Goal: Task Accomplishment & Management: Use online tool/utility

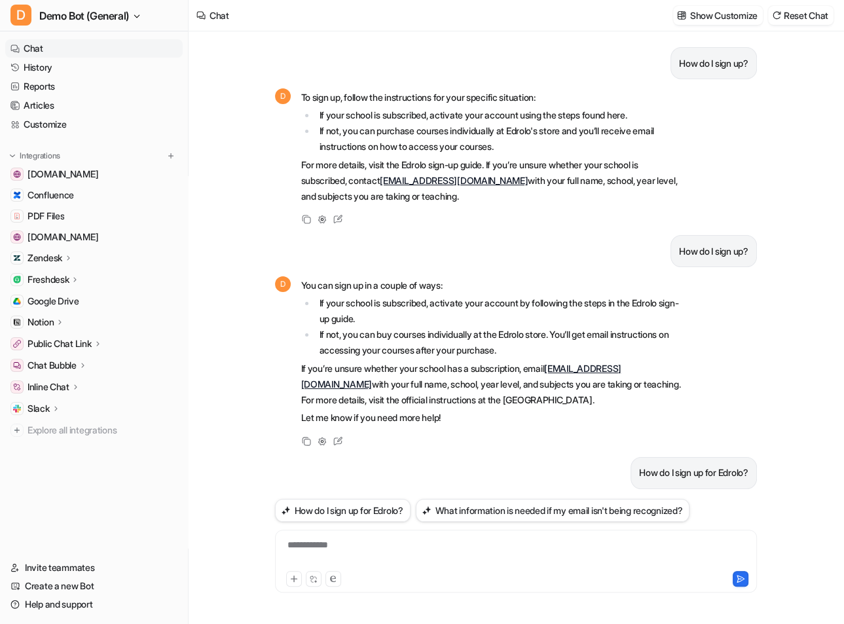
click at [69, 270] on div "Freshdesk" at bounding box center [93, 279] width 177 height 18
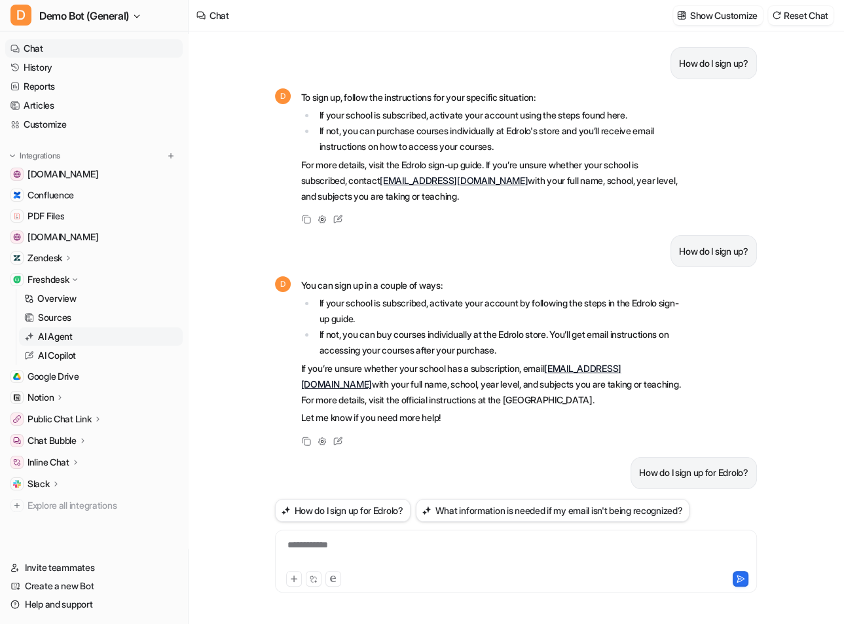
click at [64, 332] on p "AI Agent" at bounding box center [55, 336] width 35 height 13
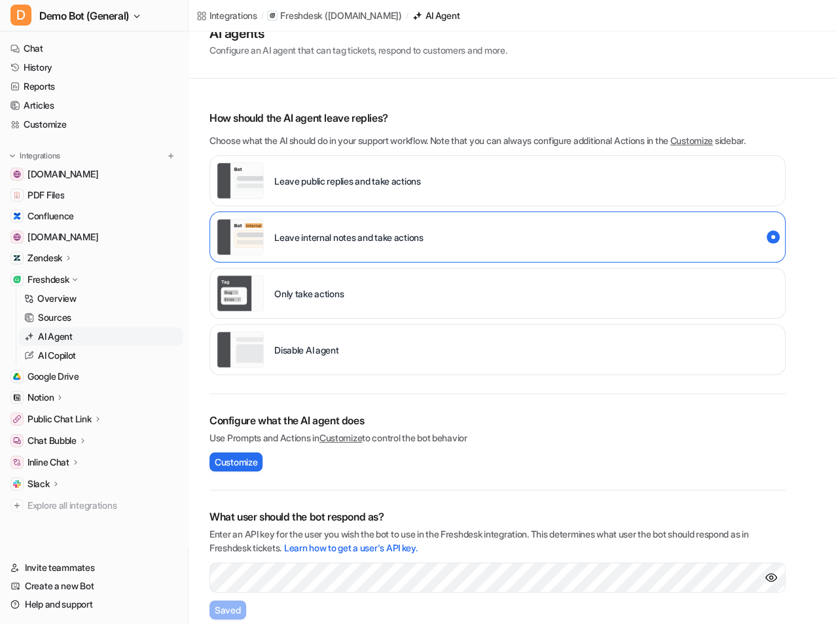
scroll to position [137, 0]
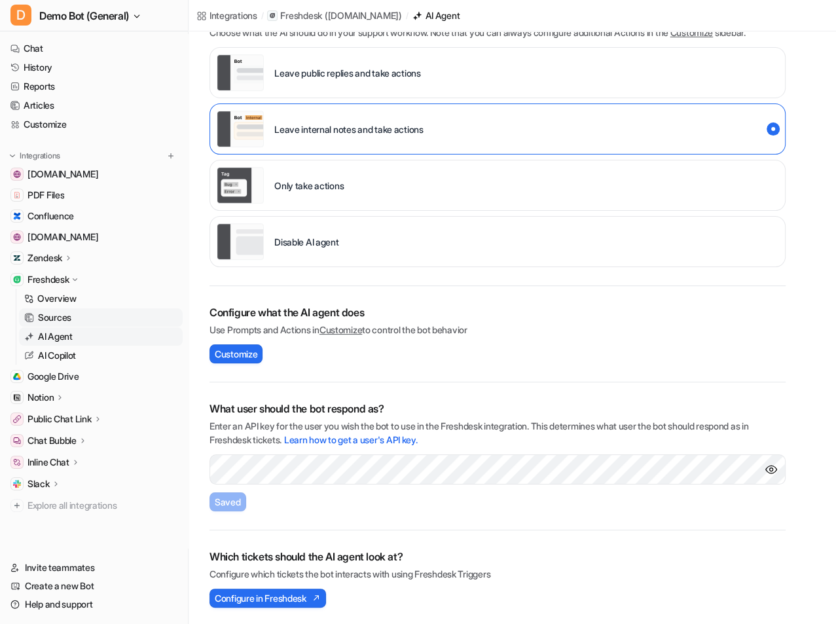
click at [118, 320] on link "Sources" at bounding box center [101, 317] width 164 height 18
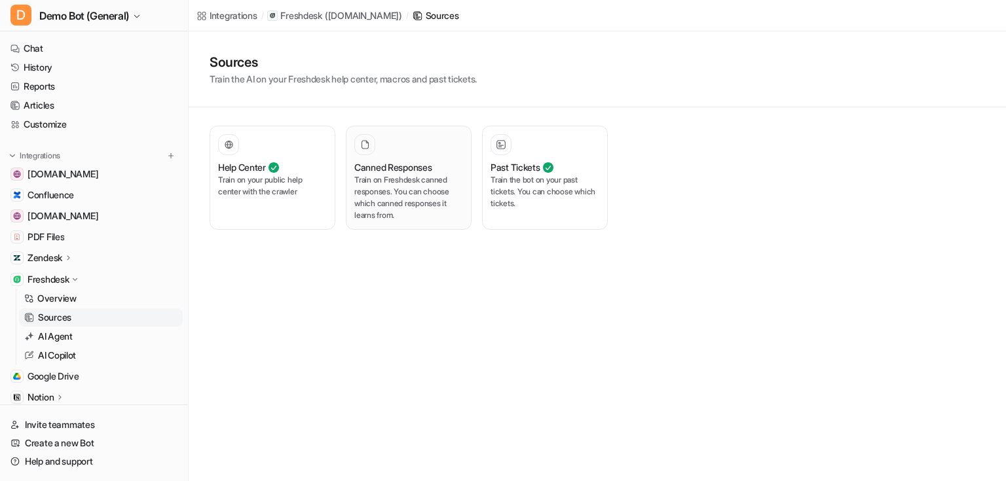
click at [350, 203] on button "Canned Responses Train on Freshdesk canned responses. You can choose which cann…" at bounding box center [409, 178] width 126 height 104
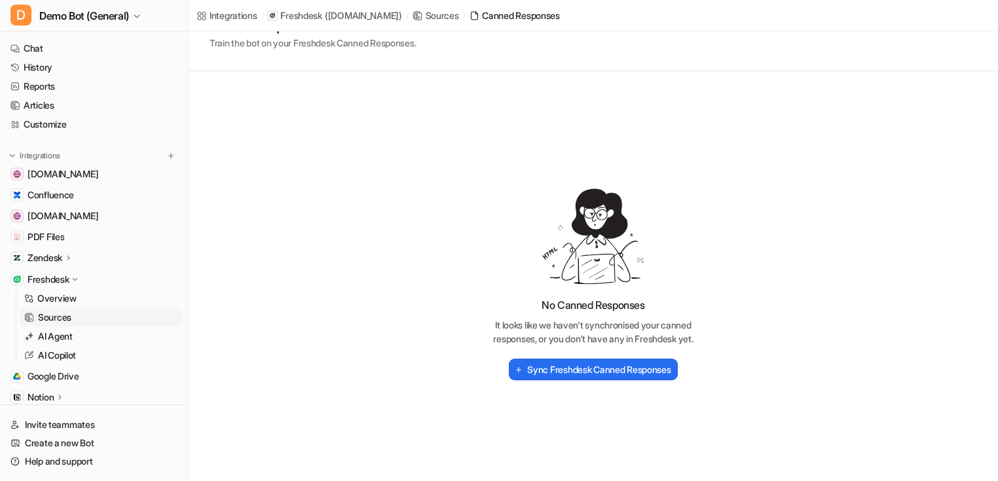
scroll to position [55, 0]
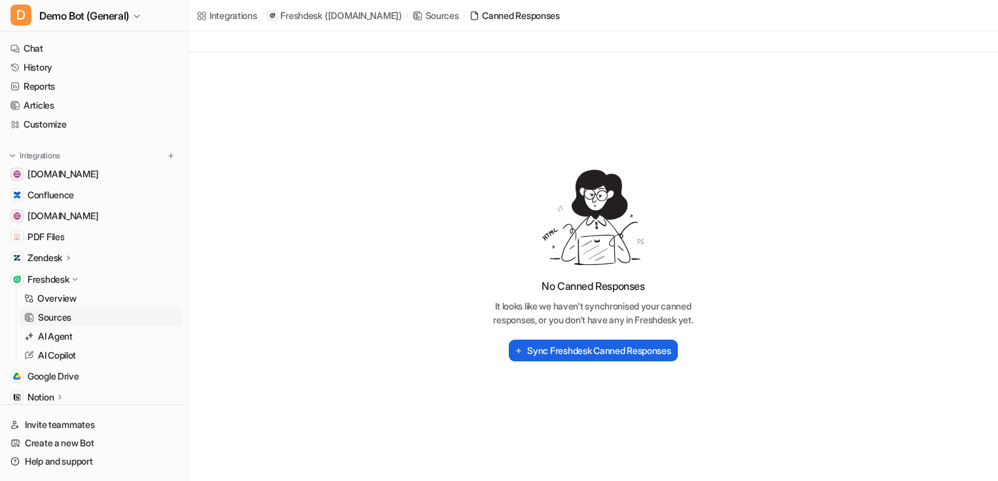
click at [615, 354] on h2 "Sync Freshdesk Canned Responses" at bounding box center [598, 351] width 143 height 14
click at [325, 325] on div "No Canned Responses It looks like we haven't synchronised your canned responses…" at bounding box center [593, 266] width 809 height 429
